Goal: Information Seeking & Learning: Understand process/instructions

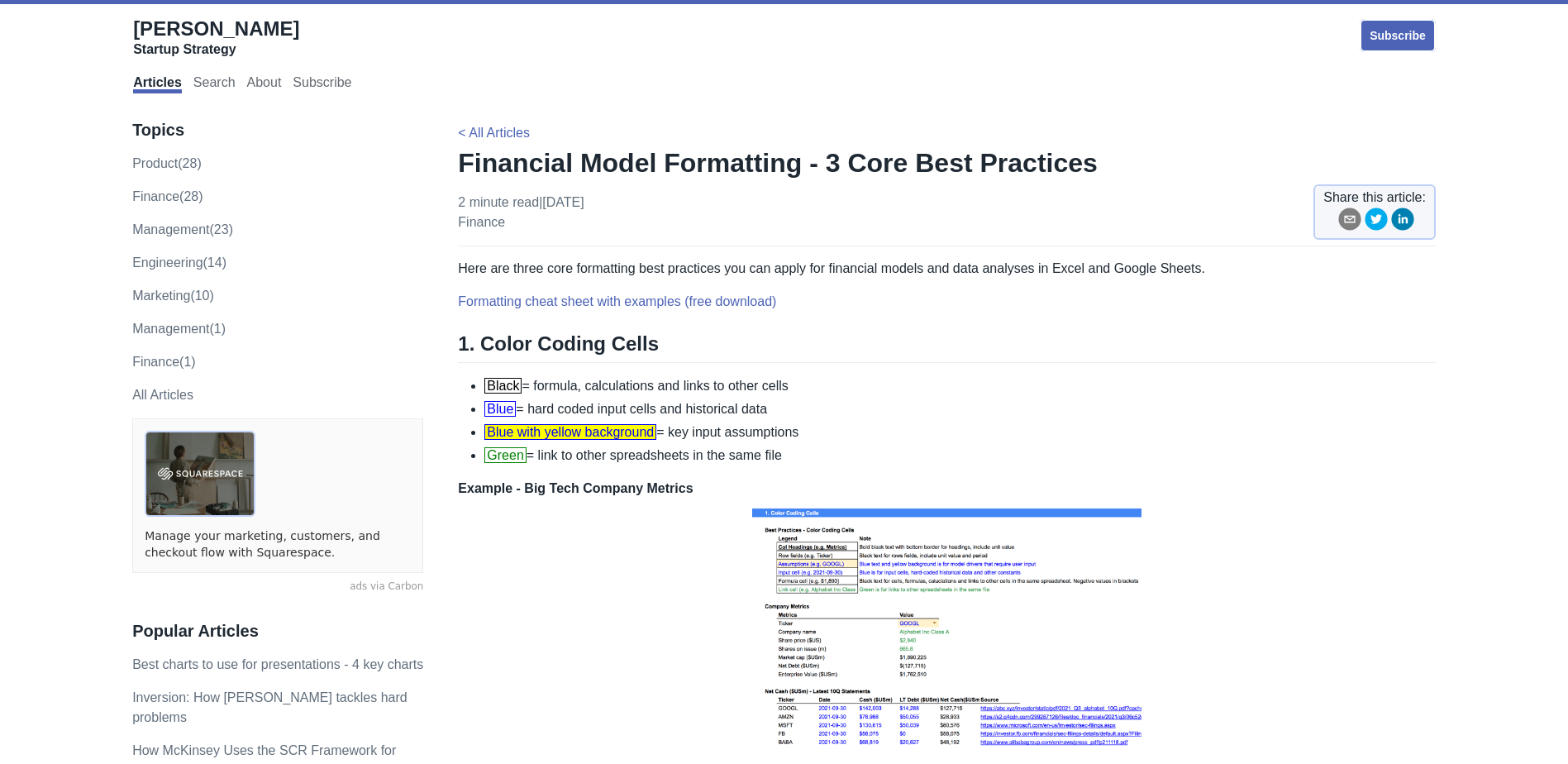
drag, startPoint x: 480, startPoint y: 461, endPoint x: 513, endPoint y: 460, distance: 33.0
click at [480, 461] on ul "Black = formula, calculations and links to other cells Blue = hard coded input …" at bounding box center [947, 420] width 978 height 89
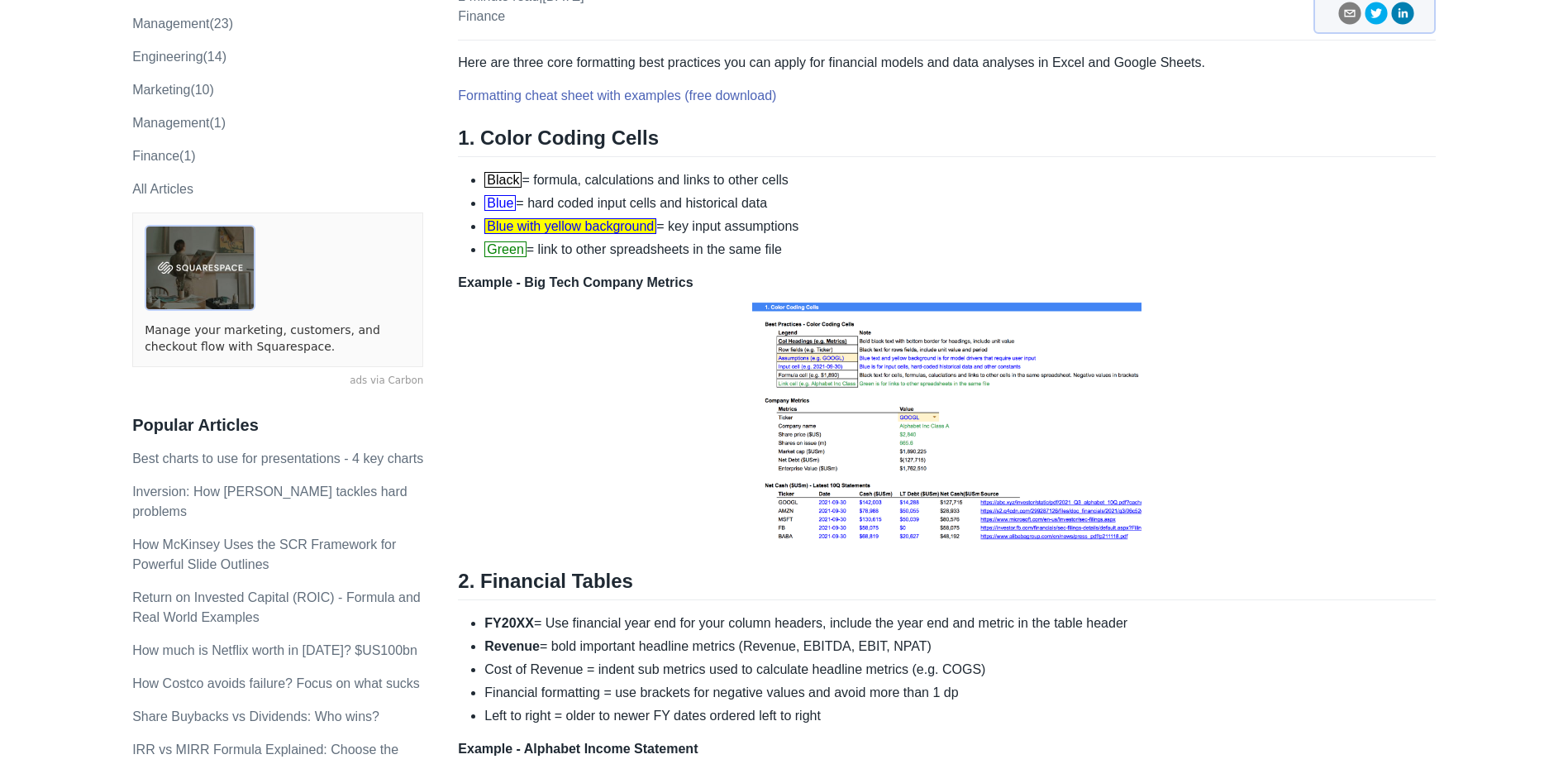
scroll to position [165, 0]
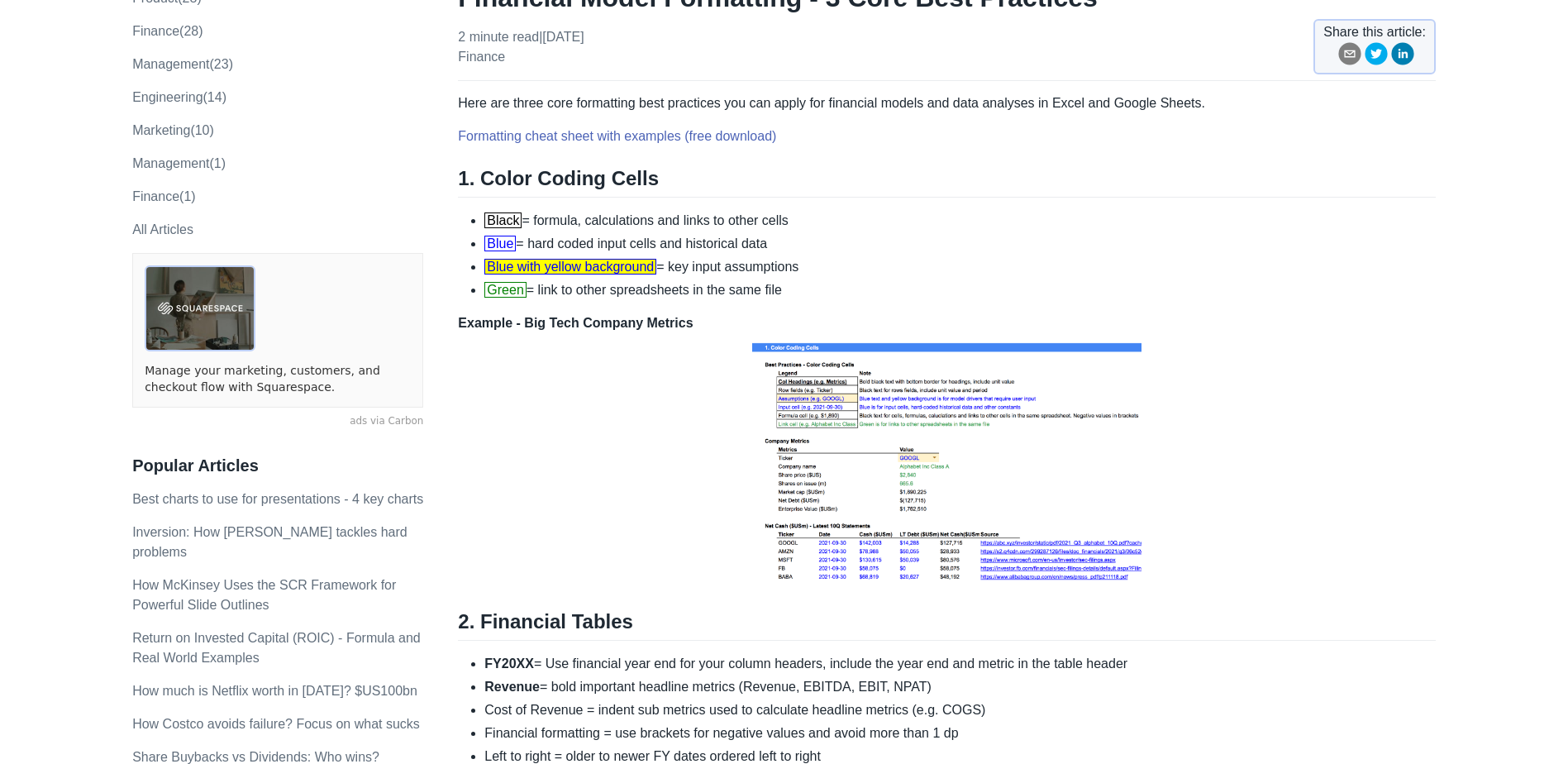
drag, startPoint x: 536, startPoint y: 217, endPoint x: 802, endPoint y: 219, distance: 266.0
click at [802, 219] on li "Black = formula, calculations and links to other cells" at bounding box center [960, 221] width 952 height 20
drag, startPoint x: 802, startPoint y: 219, endPoint x: 719, endPoint y: 248, distance: 87.9
click at [719, 248] on li "Blue = hard coded input cells and historical data" at bounding box center [960, 244] width 952 height 20
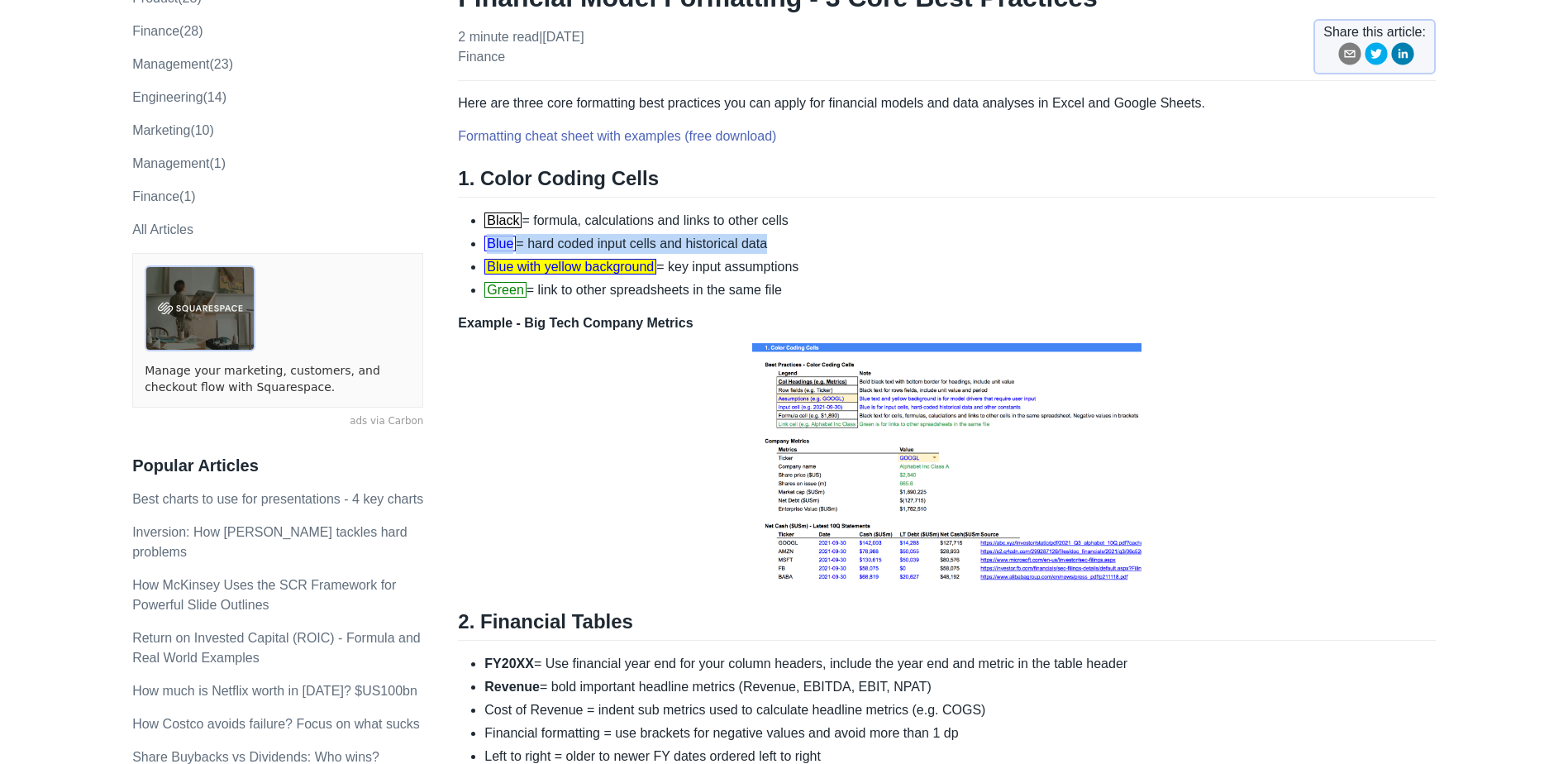
click at [719, 248] on li "Blue = hard coded input cells and historical data" at bounding box center [960, 244] width 952 height 20
drag, startPoint x: 719, startPoint y: 248, endPoint x: 719, endPoint y: 269, distance: 21.0
click at [719, 269] on li "Blue with yellow background = key input assumptions" at bounding box center [960, 267] width 952 height 20
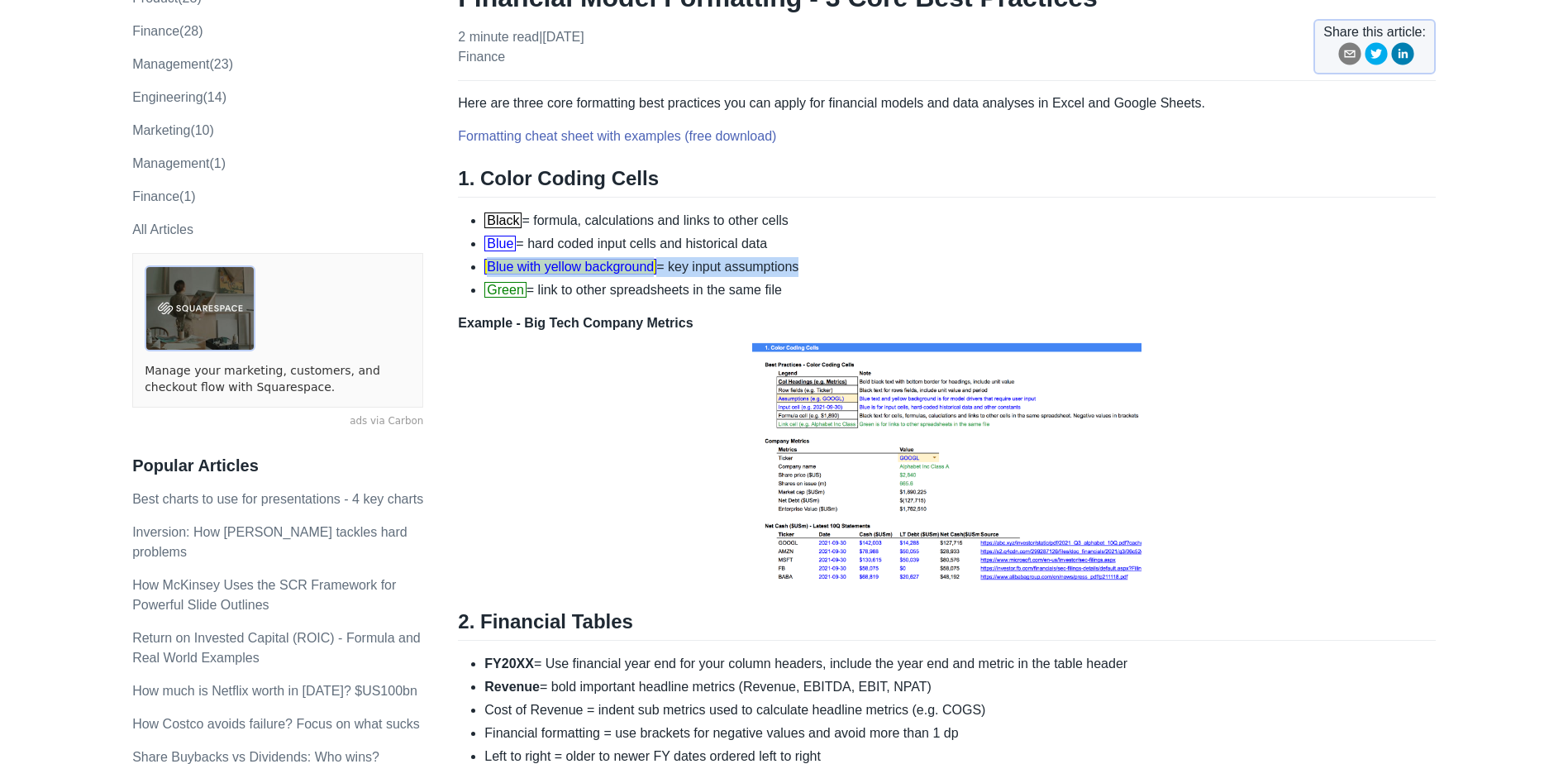
click at [719, 269] on li "Blue with yellow background = key input assumptions" at bounding box center [960, 267] width 952 height 20
drag, startPoint x: 719, startPoint y: 269, endPoint x: 743, endPoint y: 274, distance: 24.5
click at [743, 274] on li "Blue with yellow background = key input assumptions" at bounding box center [960, 267] width 952 height 20
